Goal: Task Accomplishment & Management: Complete application form

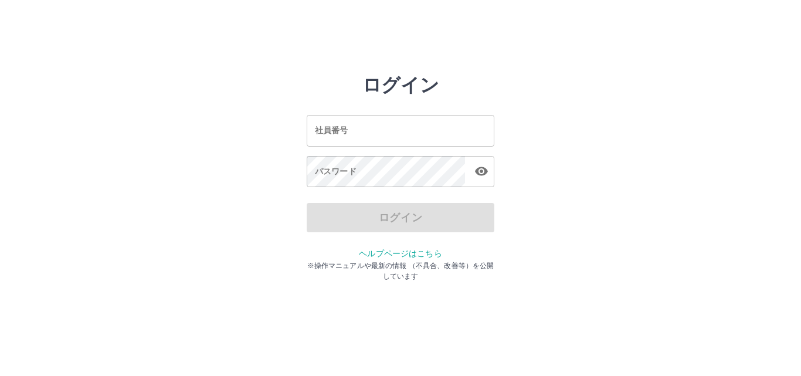
click at [395, 138] on input "社員番号" at bounding box center [401, 130] width 188 height 31
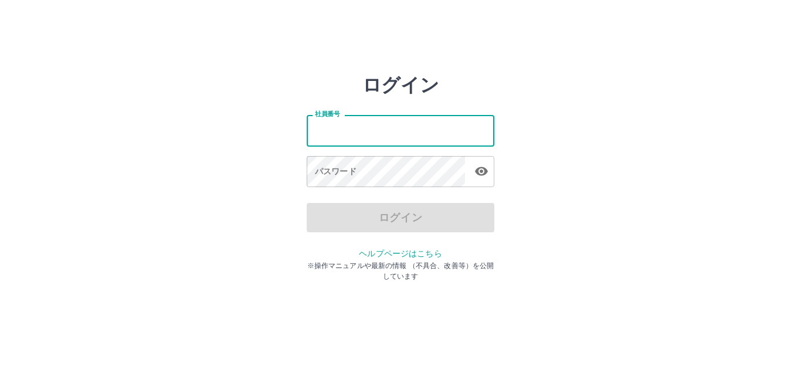
type input "*******"
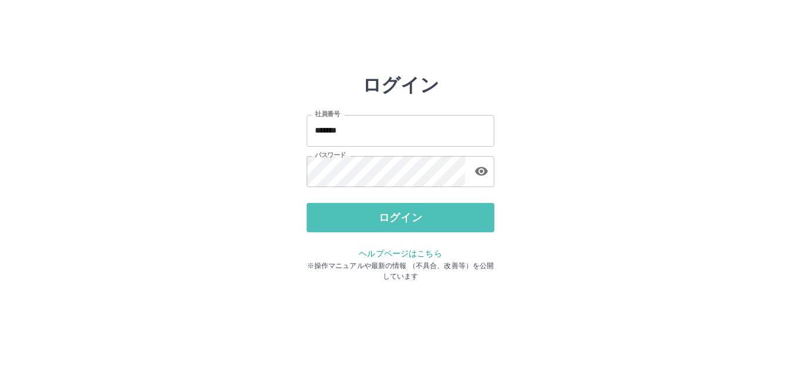
click at [411, 218] on button "ログイン" at bounding box center [401, 217] width 188 height 29
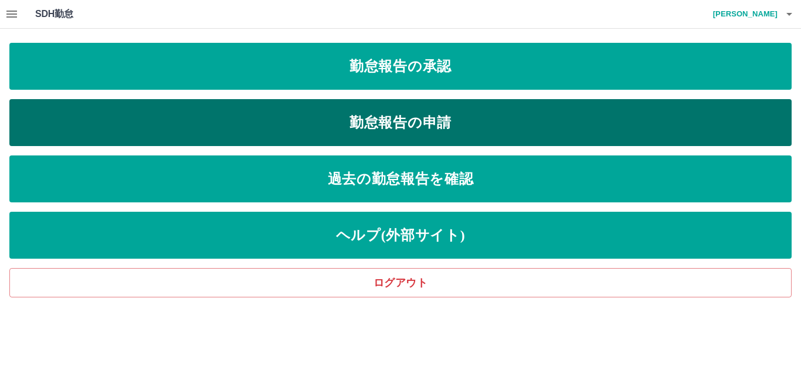
click at [344, 119] on link "勤怠報告の申請" at bounding box center [400, 122] width 783 height 47
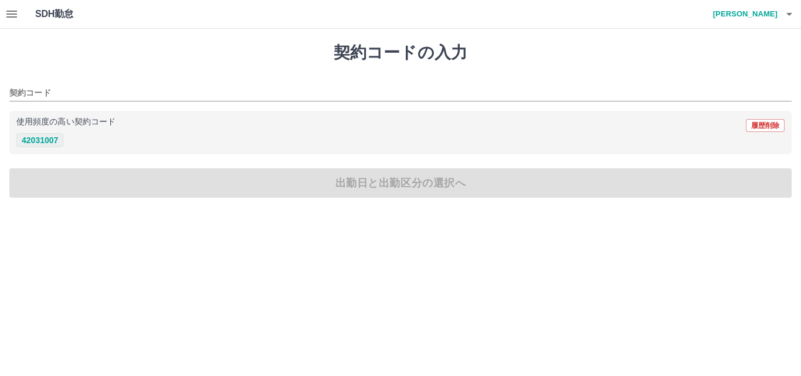
click at [46, 141] on button "42031007" at bounding box center [39, 140] width 47 height 14
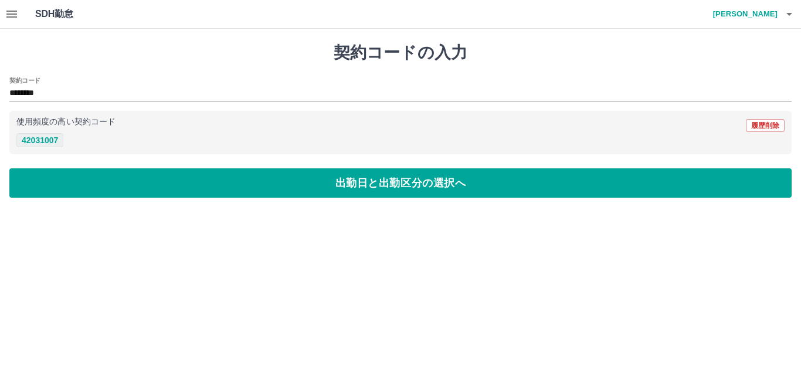
type input "********"
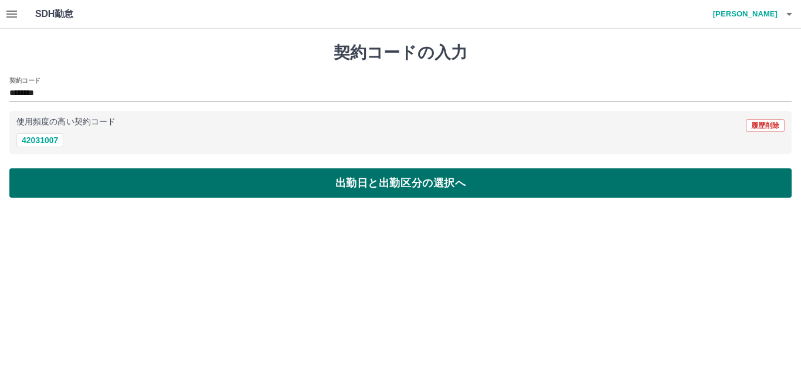
drag, startPoint x: 60, startPoint y: 192, endPoint x: 65, endPoint y: 185, distance: 7.6
click at [62, 190] on button "出勤日と出勤区分の選択へ" at bounding box center [400, 182] width 783 height 29
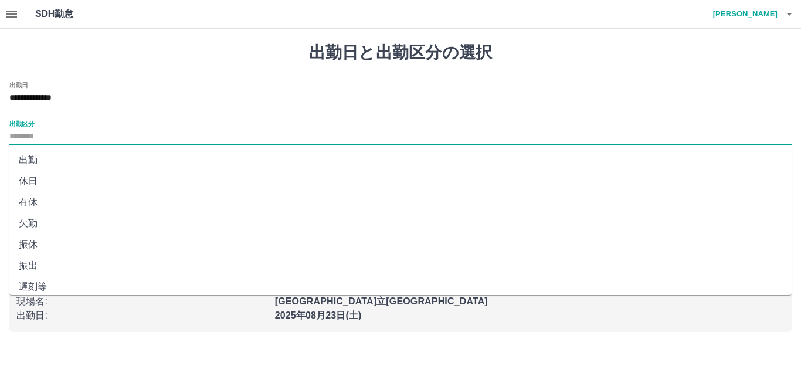
click at [38, 136] on input "出勤区分" at bounding box center [400, 137] width 783 height 15
click at [50, 163] on li "出勤" at bounding box center [400, 160] width 783 height 21
type input "**"
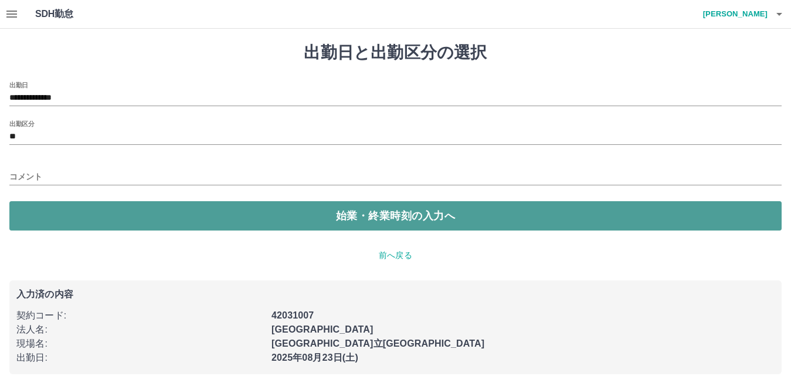
click at [46, 216] on button "始業・終業時刻の入力へ" at bounding box center [395, 215] width 773 height 29
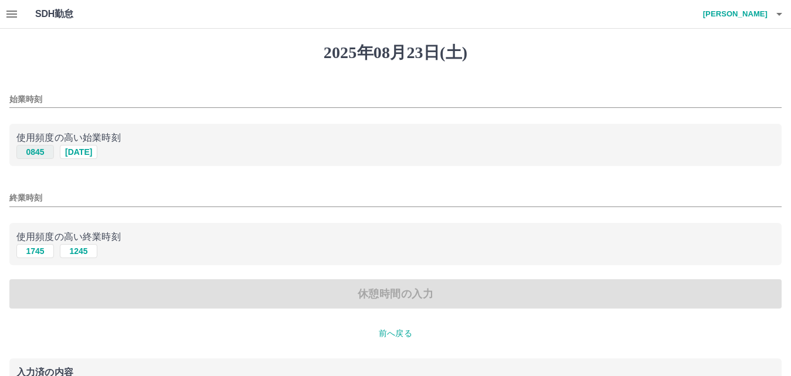
click at [40, 151] on button "0845" at bounding box center [35, 152] width 38 height 14
type input "****"
click at [42, 252] on button "1745" at bounding box center [35, 251] width 38 height 14
type input "****"
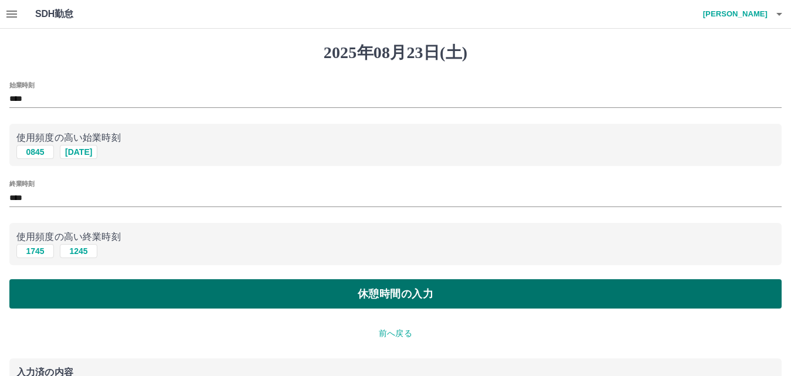
click at [42, 293] on button "休憩時間の入力" at bounding box center [395, 293] width 773 height 29
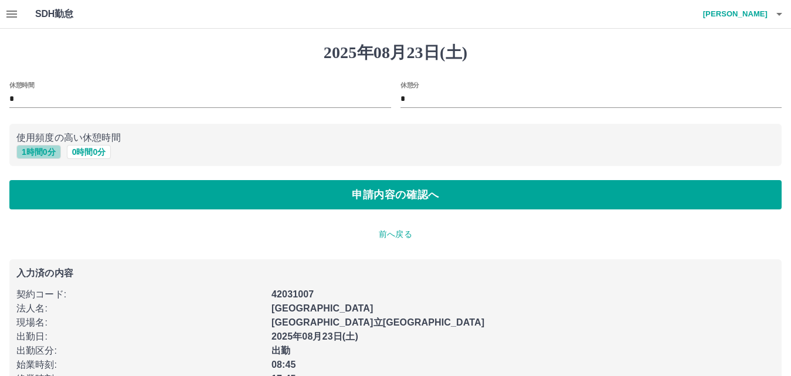
click at [45, 155] on button "1 時間 0 分" at bounding box center [38, 152] width 45 height 14
type input "*"
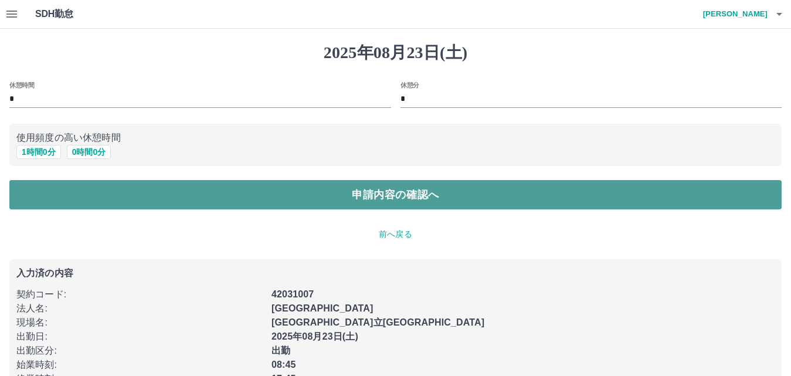
click at [50, 192] on button "申請内容の確認へ" at bounding box center [395, 194] width 773 height 29
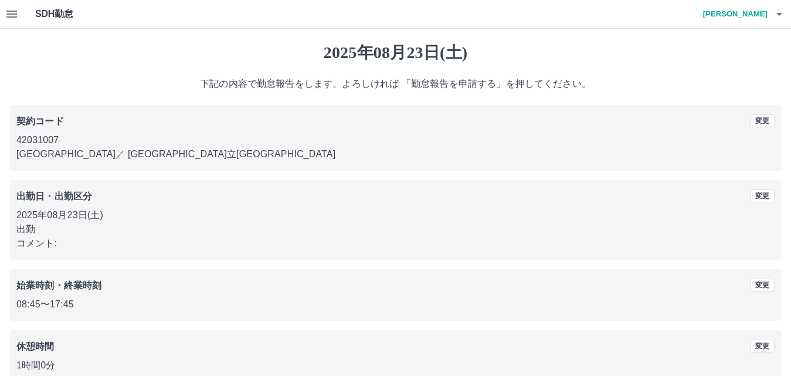
scroll to position [63, 0]
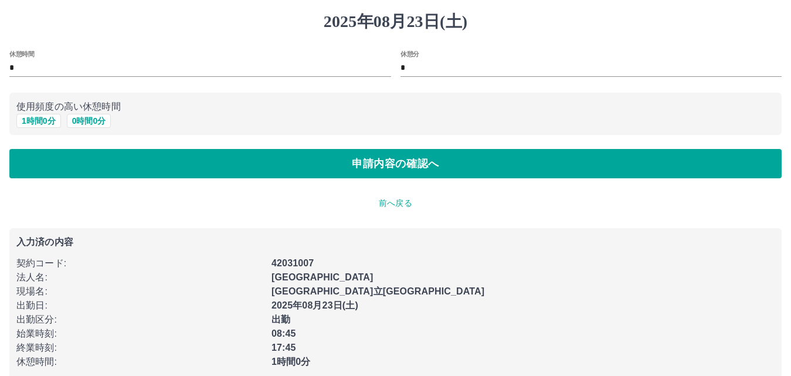
scroll to position [48, 0]
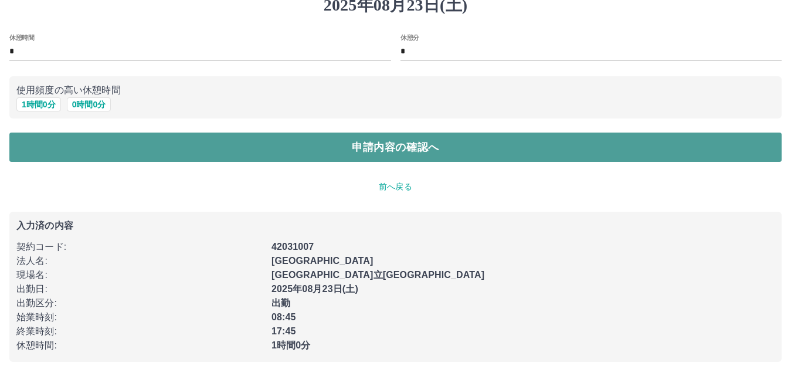
click at [389, 145] on button "申請内容の確認へ" at bounding box center [395, 147] width 773 height 29
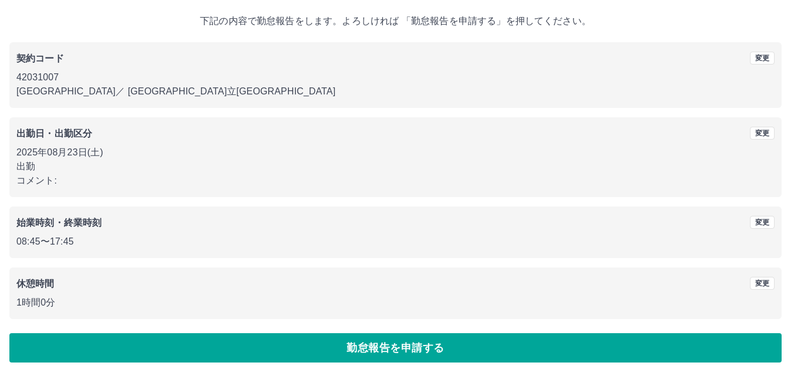
scroll to position [63, 0]
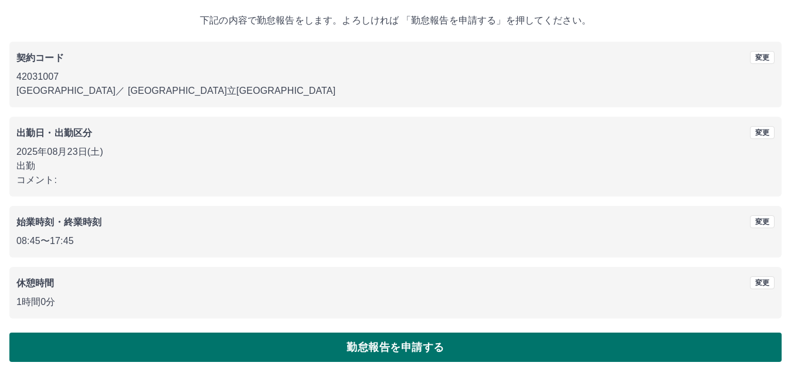
click at [349, 344] on button "勤怠報告を申請する" at bounding box center [395, 347] width 773 height 29
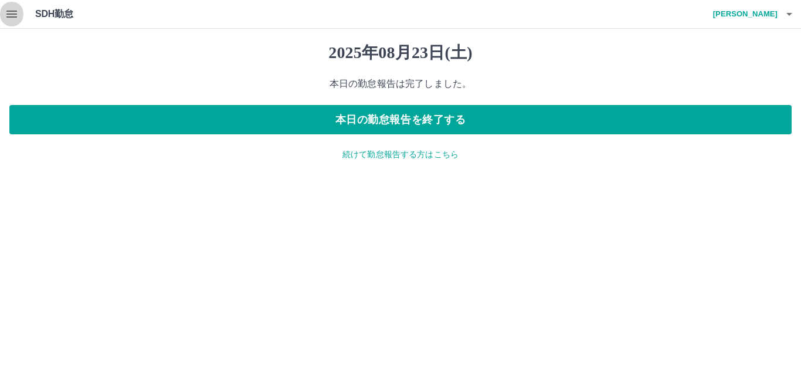
click at [11, 9] on icon "button" at bounding box center [12, 14] width 14 height 14
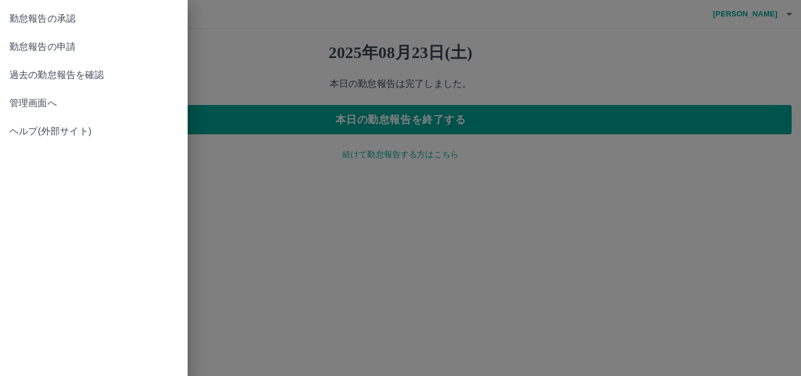
click at [258, 63] on div at bounding box center [400, 188] width 801 height 376
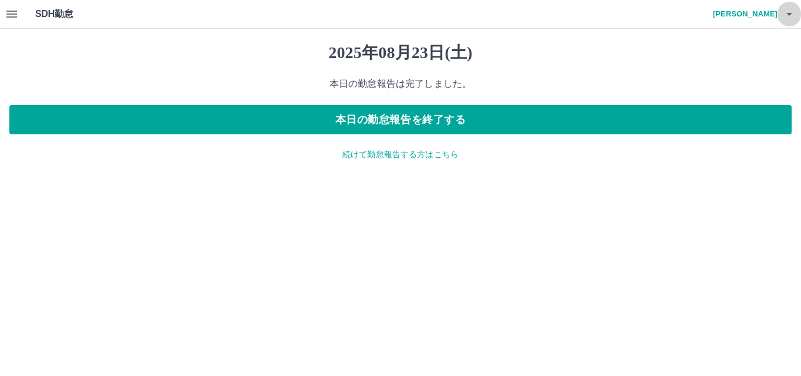
click at [789, 12] on icon "button" at bounding box center [790, 14] width 14 height 14
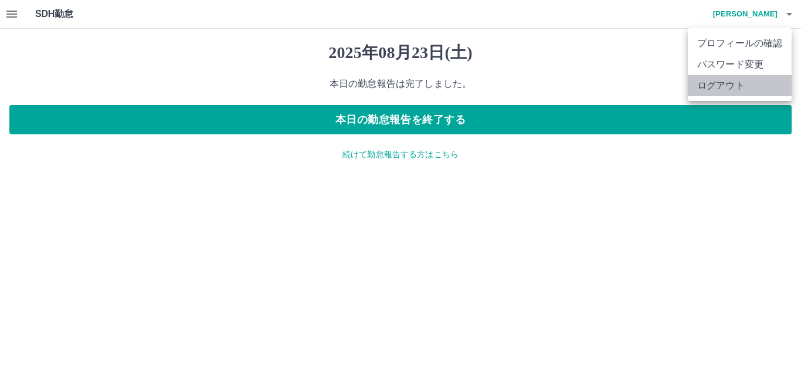
drag, startPoint x: 709, startPoint y: 84, endPoint x: 734, endPoint y: 63, distance: 32.5
click at [710, 84] on li "ログアウト" at bounding box center [740, 85] width 104 height 21
